Goal: Task Accomplishment & Management: Use online tool/utility

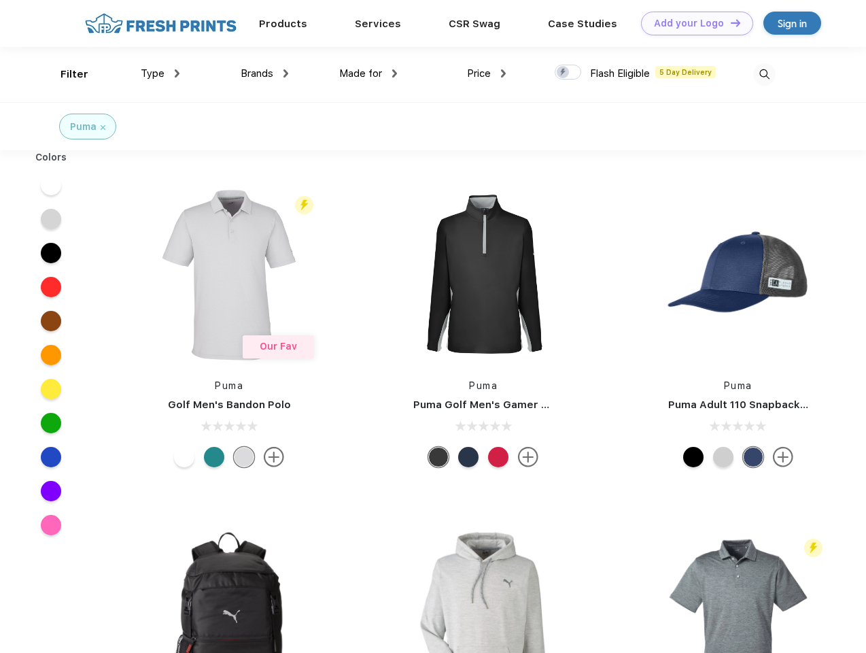
click at [692, 23] on link "Add your Logo Design Tool" at bounding box center [697, 24] width 112 height 24
click at [0, 0] on div "Design Tool" at bounding box center [0, 0] width 0 height 0
click at [730, 22] on link "Add your Logo Design Tool" at bounding box center [697, 24] width 112 height 24
click at [65, 74] on div "Filter" at bounding box center [75, 75] width 28 height 16
click at [160, 73] on span "Type" at bounding box center [153, 73] width 24 height 12
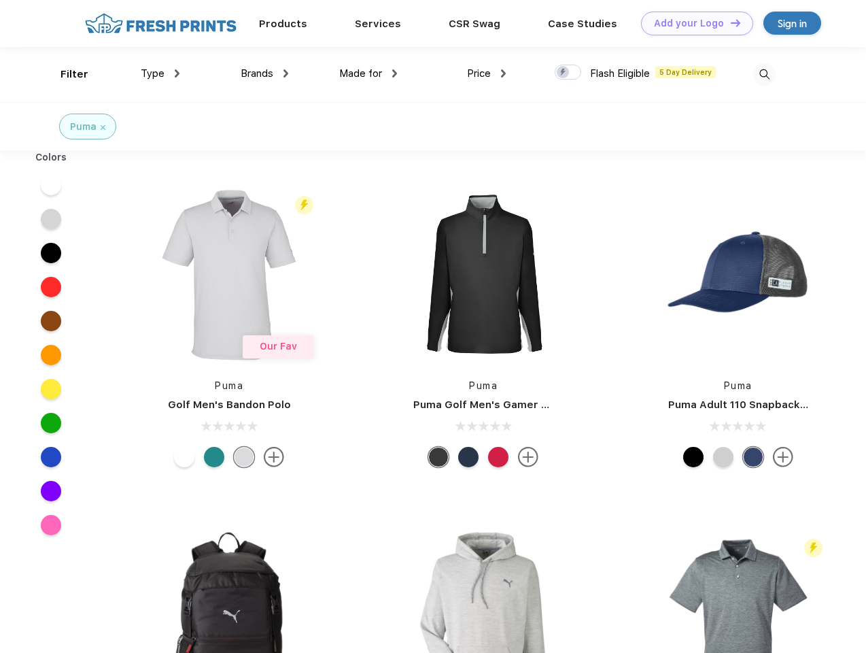
click at [265, 73] on span "Brands" at bounding box center [257, 73] width 33 height 12
click at [369, 73] on span "Made for" at bounding box center [360, 73] width 43 height 12
click at [487, 73] on span "Price" at bounding box center [479, 73] width 24 height 12
click at [569, 73] on div at bounding box center [568, 72] width 27 height 15
click at [564, 73] on input "checkbox" at bounding box center [559, 68] width 9 height 9
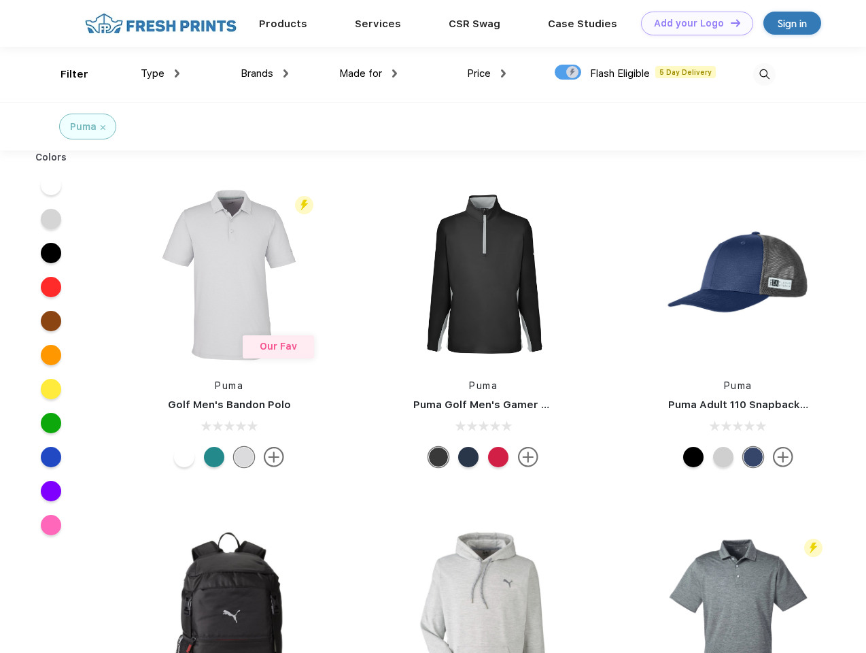
click at [764, 74] on img at bounding box center [764, 74] width 22 height 22
